Goal: Task Accomplishment & Management: Manage account settings

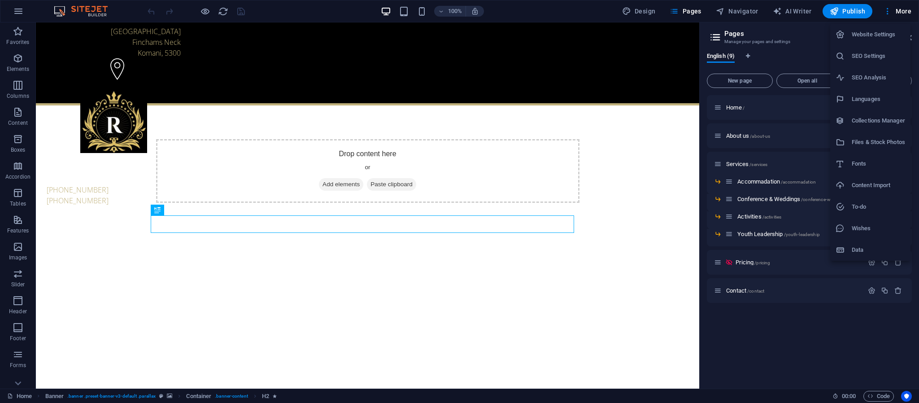
click at [816, 140] on h6 "Files & Stock Photos" at bounding box center [878, 142] width 53 height 11
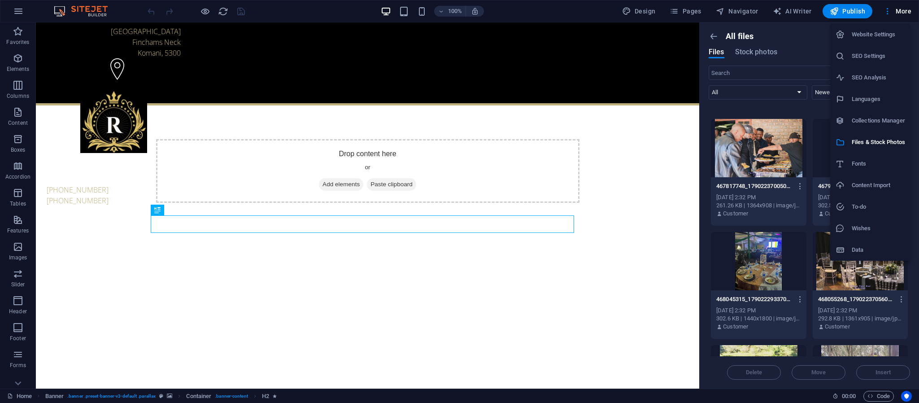
click at [816, 245] on h6 "Data" at bounding box center [878, 249] width 53 height 11
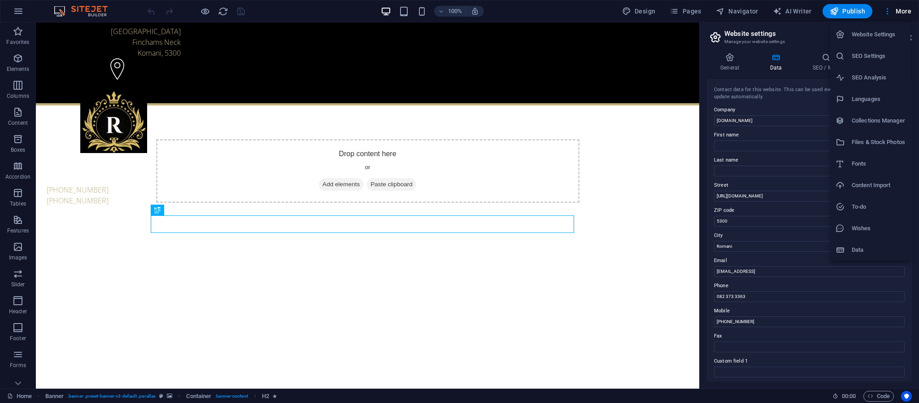
click at [816, 35] on h6 "Website Settings" at bounding box center [878, 34] width 53 height 11
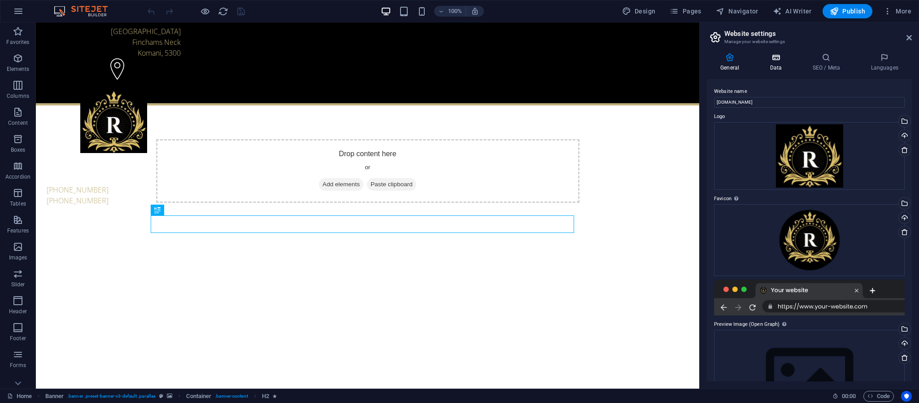
click at [776, 66] on h4 "Data" at bounding box center [777, 62] width 43 height 19
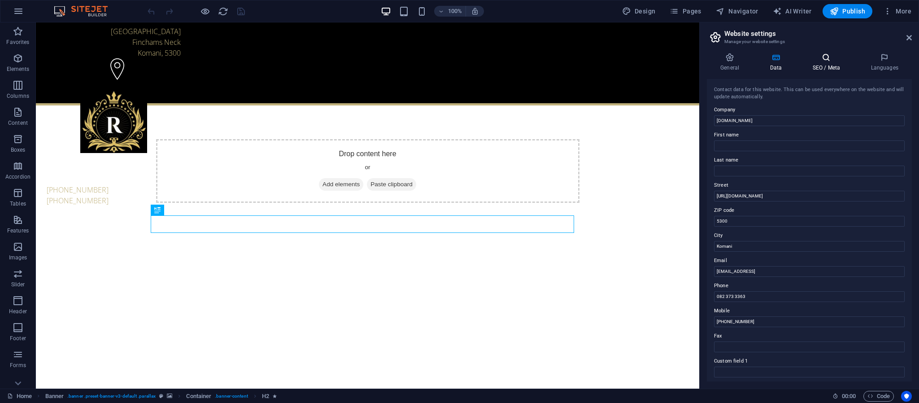
click at [816, 65] on h4 "SEO / Meta" at bounding box center [828, 62] width 58 height 19
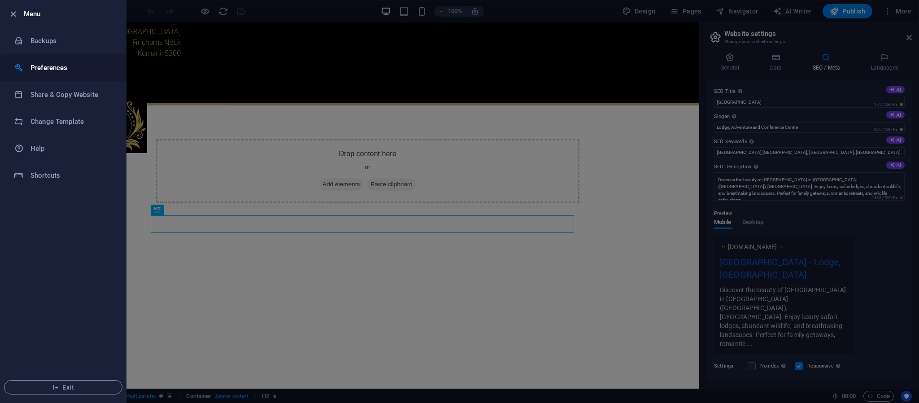
click at [58, 73] on h6 "Preferences" at bounding box center [72, 67] width 83 height 11
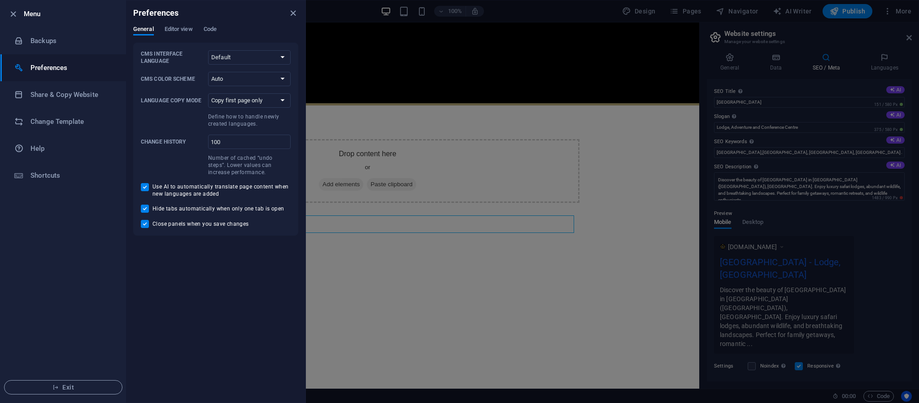
click at [177, 24] on div "Preferences" at bounding box center [215, 12] width 179 height 25
click at [182, 27] on span "Editor view" at bounding box center [179, 30] width 28 height 13
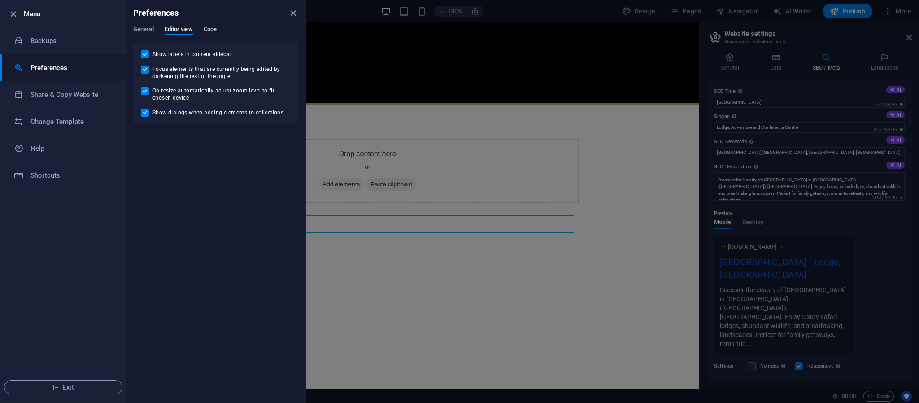
click at [213, 30] on span "Code" at bounding box center [210, 30] width 13 height 13
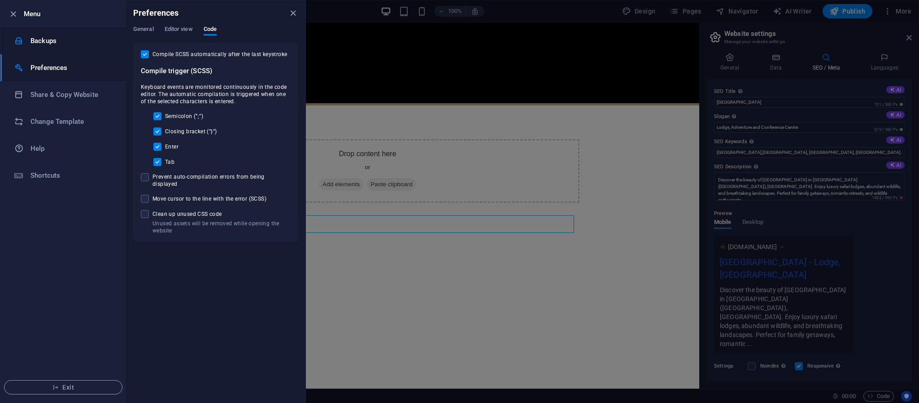
click at [74, 47] on li "Backups" at bounding box center [63, 40] width 126 height 27
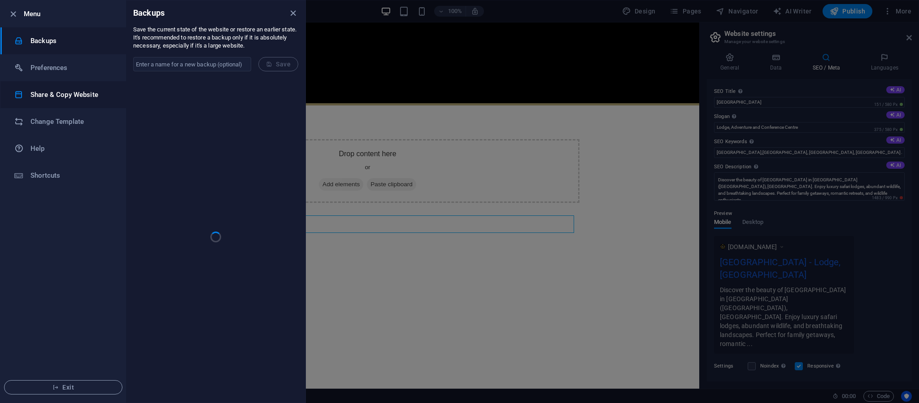
click at [69, 96] on h6 "Share & Copy Website" at bounding box center [72, 94] width 83 height 11
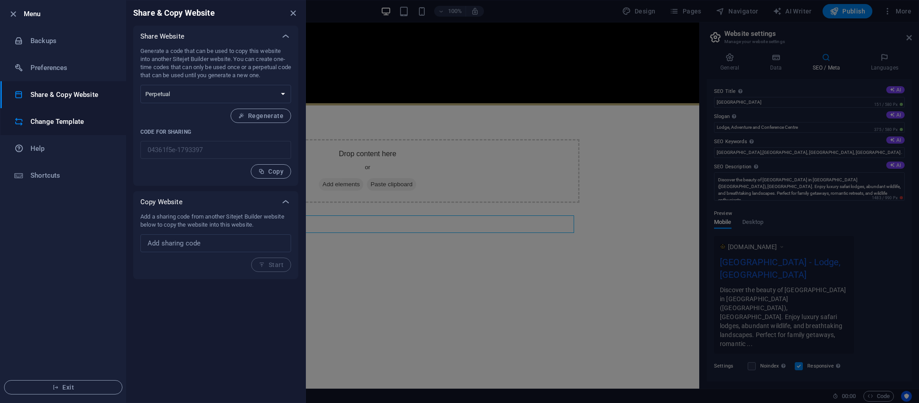
click at [75, 121] on h6 "Change Template" at bounding box center [72, 121] width 83 height 11
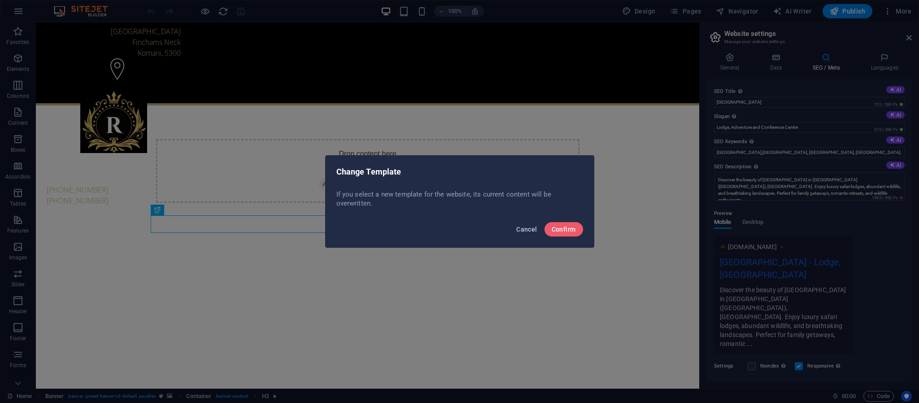
drag, startPoint x: 529, startPoint y: 227, endPoint x: 209, endPoint y: 103, distance: 343.2
click at [529, 227] on span "Cancel" at bounding box center [526, 229] width 21 height 7
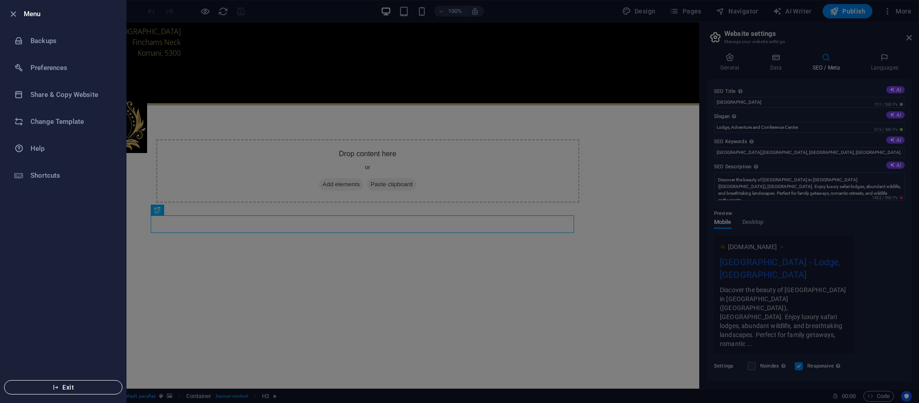
click at [69, 357] on span "Exit" at bounding box center [63, 386] width 103 height 7
